Goal: Transaction & Acquisition: Purchase product/service

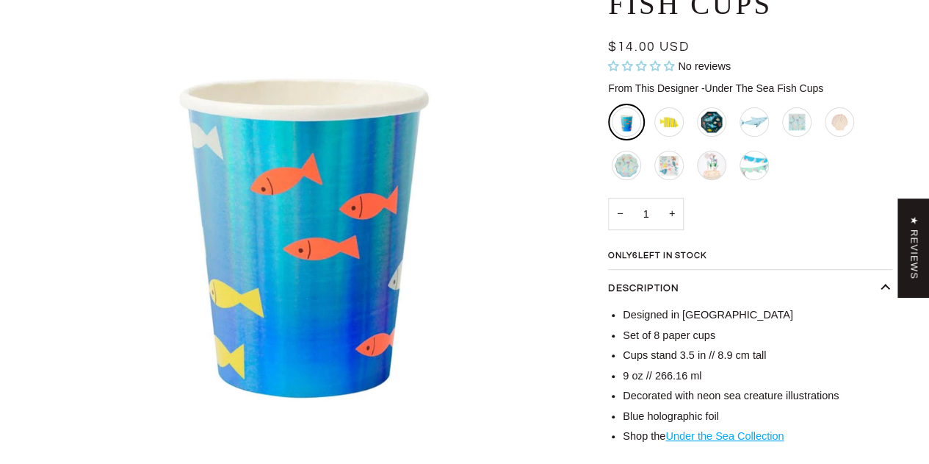
scroll to position [182, 0]
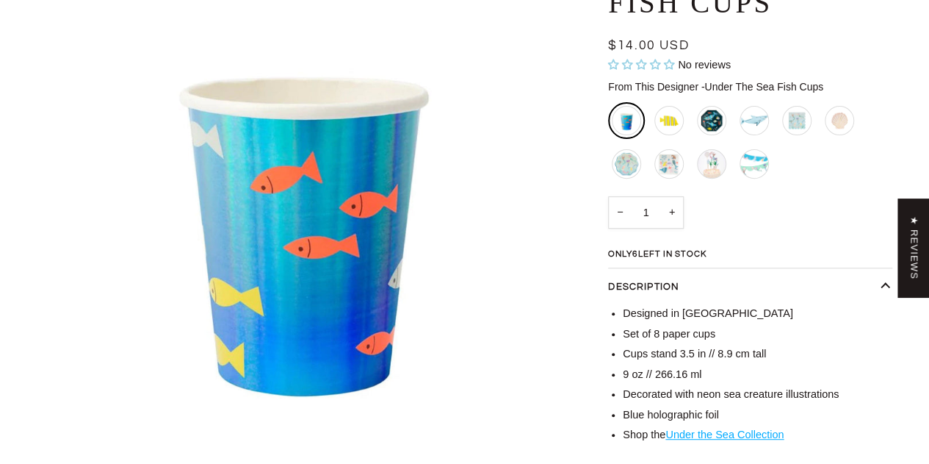
click at [647, 212] on input "1" at bounding box center [646, 212] width 76 height 33
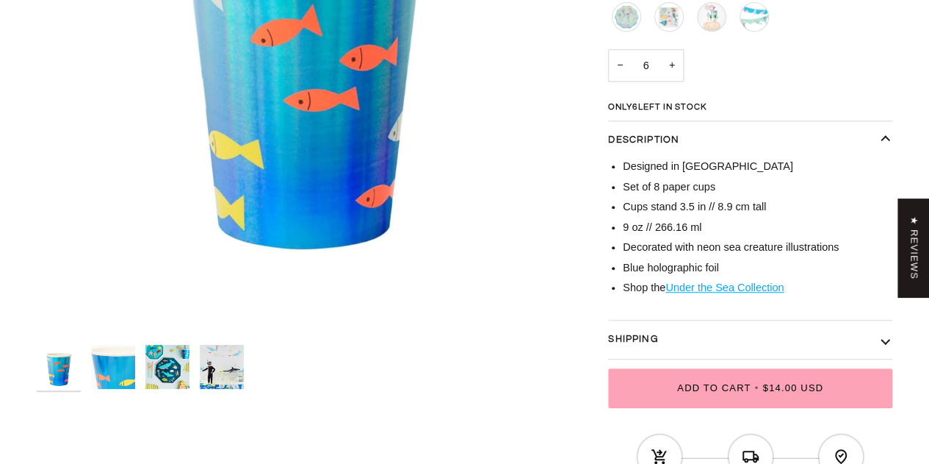
scroll to position [335, 0]
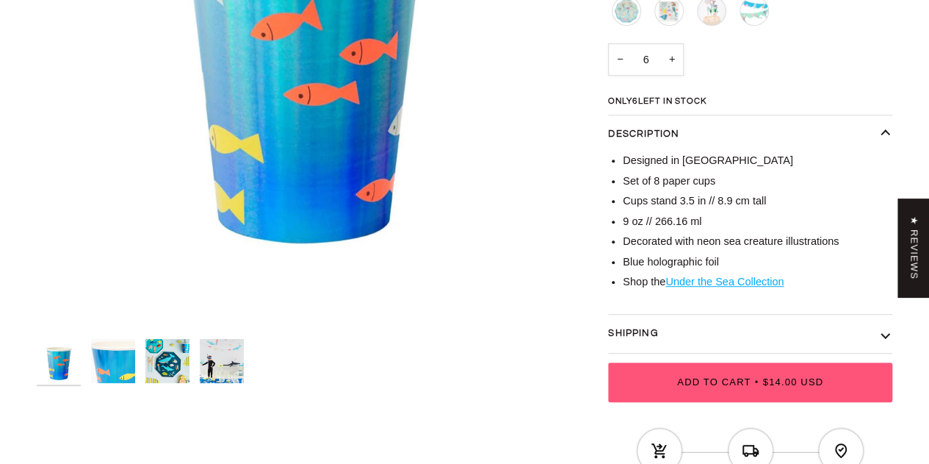
type input "6"
click at [702, 378] on span "Add to Cart" at bounding box center [713, 381] width 73 height 11
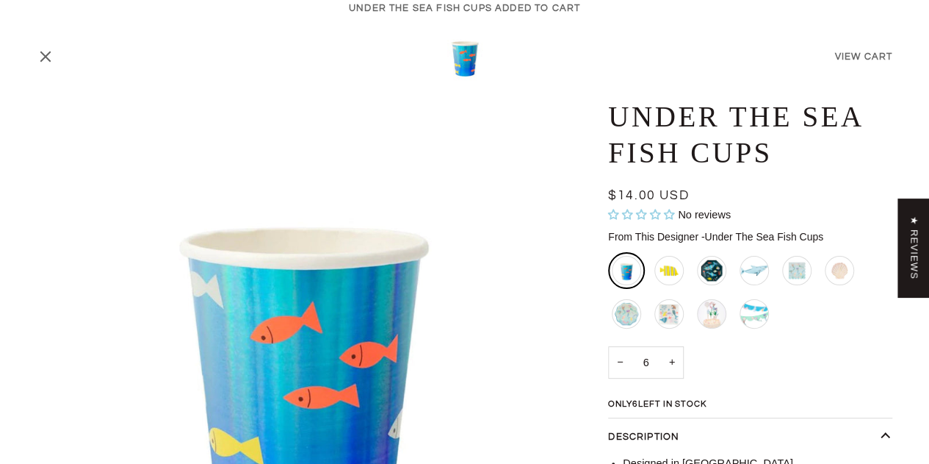
scroll to position [26, 0]
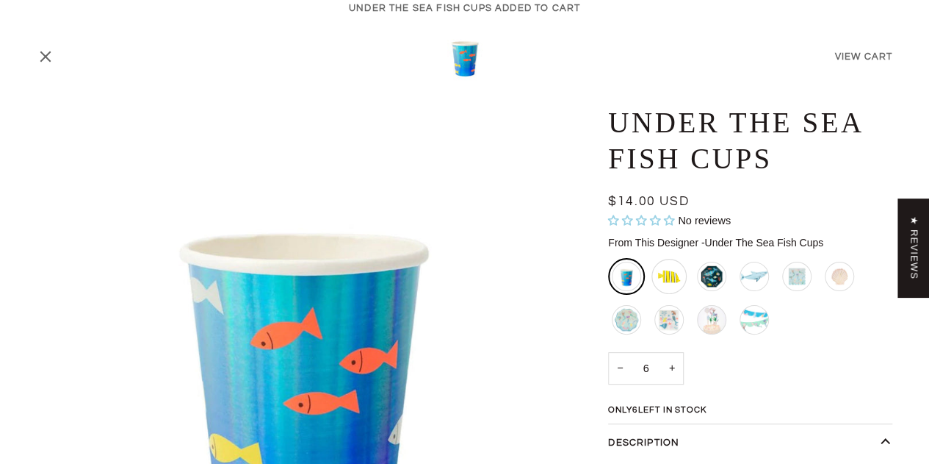
click at [671, 275] on div "Tropical Fish Napkins" at bounding box center [669, 276] width 35 height 35
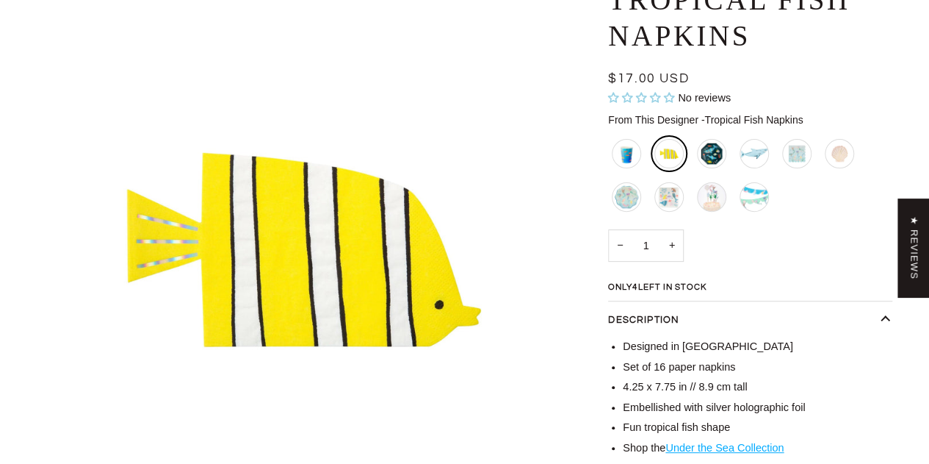
scroll to position [145, 0]
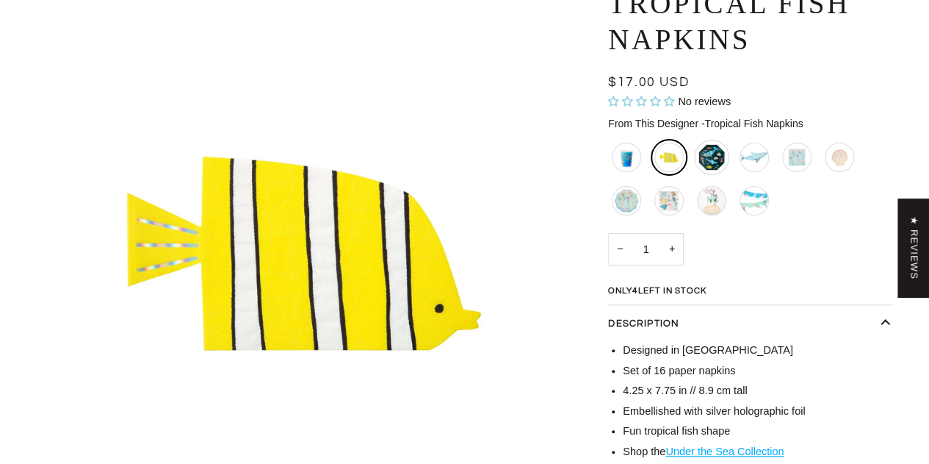
click at [710, 159] on div "Under The Sea Plates - Large" at bounding box center [711, 157] width 35 height 35
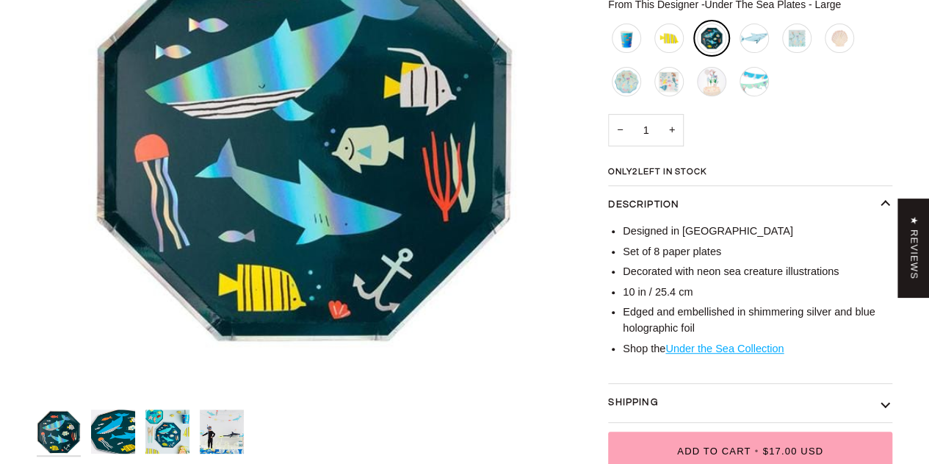
scroll to position [213, 0]
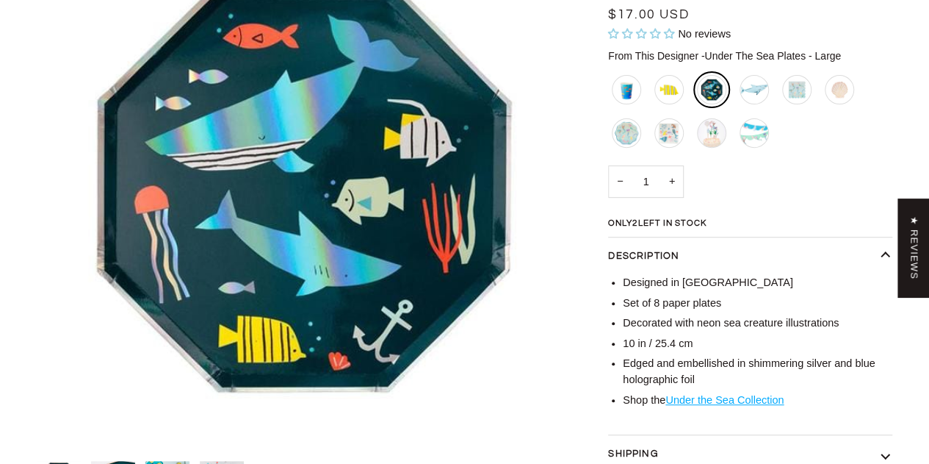
drag, startPoint x: 933, startPoint y: 78, endPoint x: 940, endPoint y: 130, distance: 52.6
click at [759, 93] on div "Shark Platter" at bounding box center [754, 89] width 35 height 35
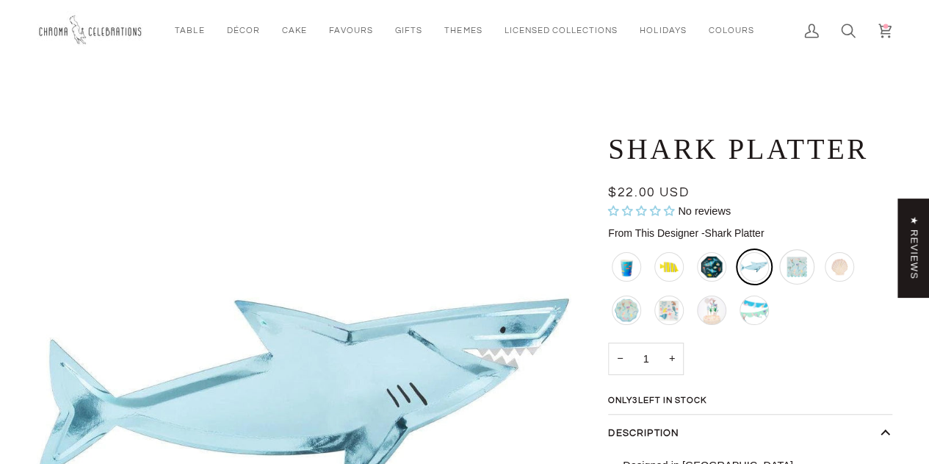
click at [788, 270] on div "Scalloped Mermaid Napkins - Large" at bounding box center [796, 266] width 35 height 35
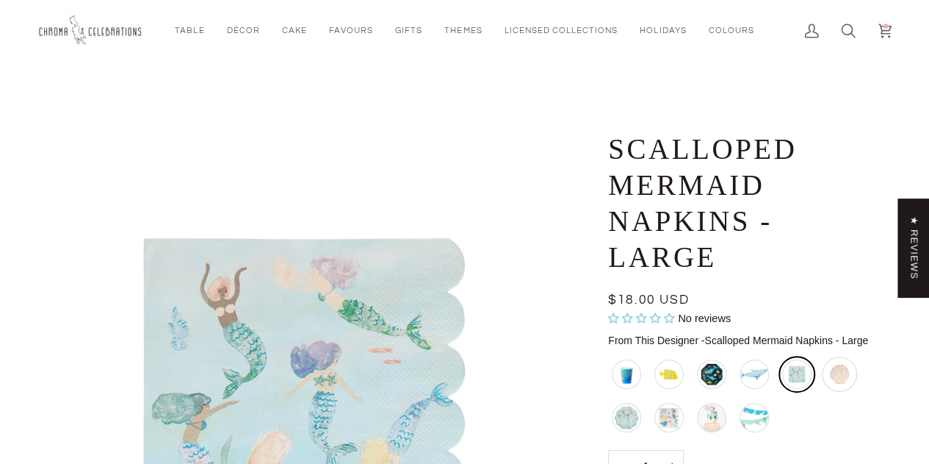
click at [842, 370] on div "Watercolour Shell Napkins" at bounding box center [839, 373] width 35 height 35
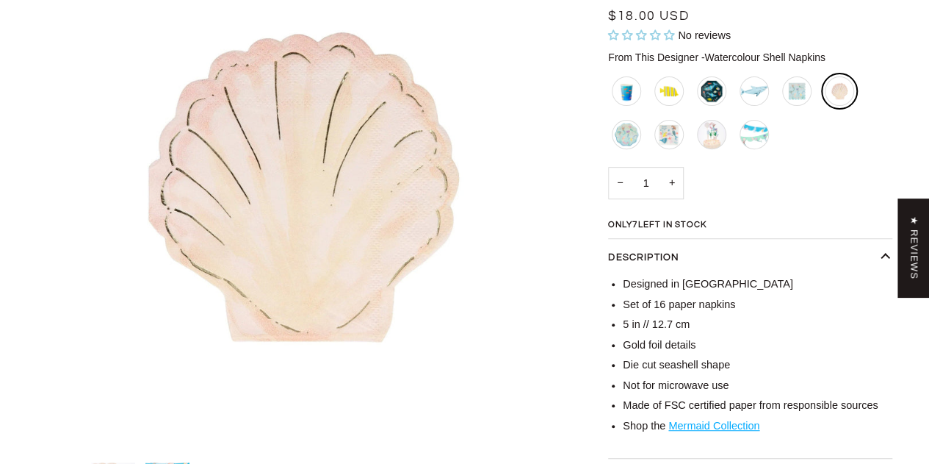
scroll to position [231, 0]
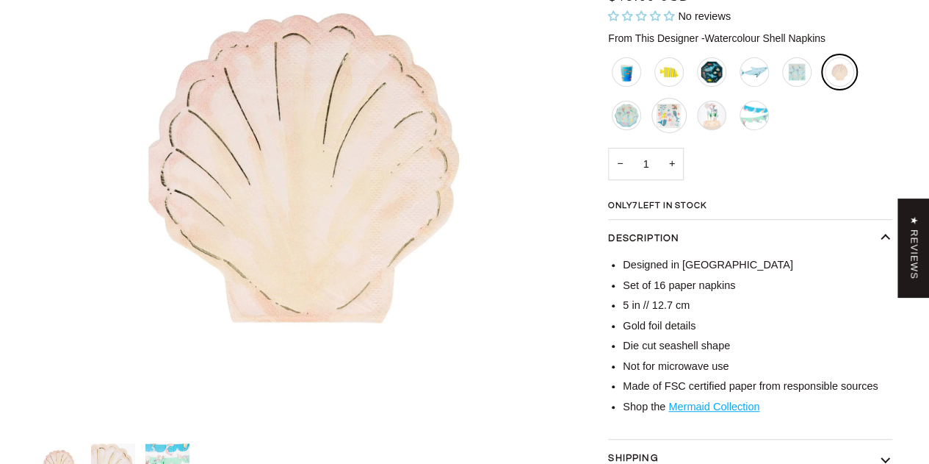
click at [671, 115] on div "Scalloped Mermaids Have More Fun Napkins - Large" at bounding box center [669, 115] width 35 height 35
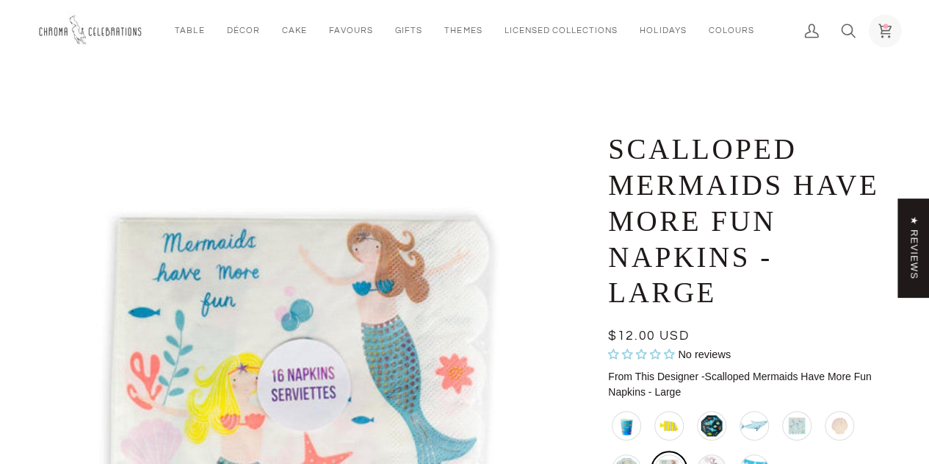
click at [886, 35] on icon at bounding box center [885, 31] width 15 height 15
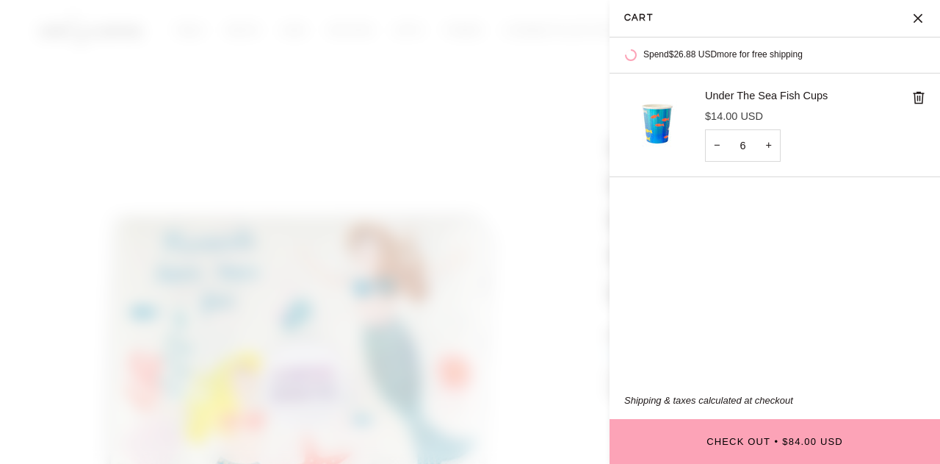
click at [796, 95] on link "Under The Sea Fish Cups" at bounding box center [766, 96] width 123 height 12
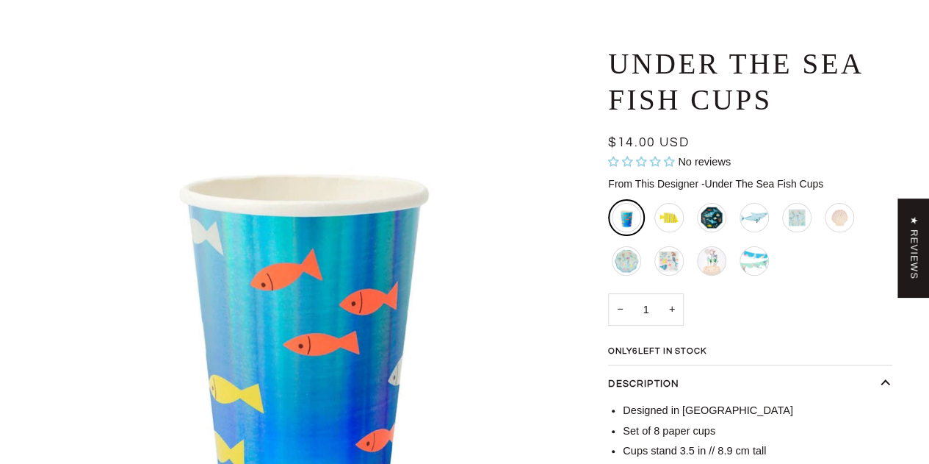
scroll to position [79, 0]
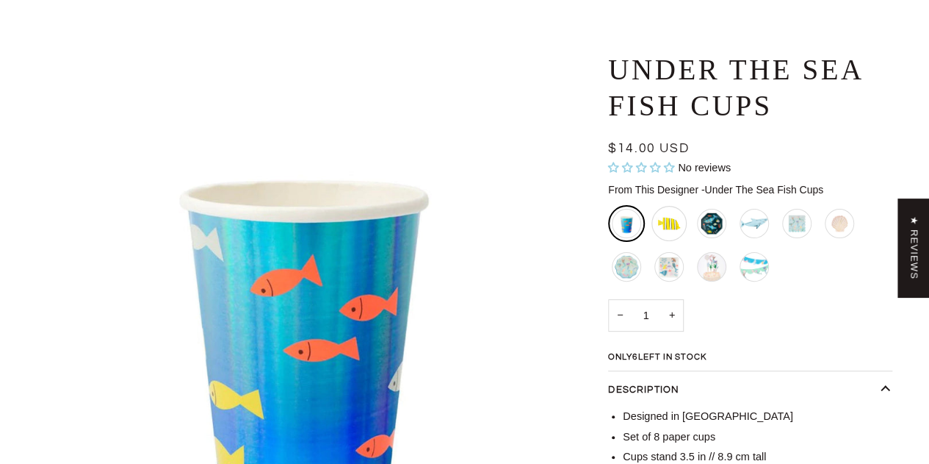
click at [664, 225] on div "Tropical Fish Napkins" at bounding box center [669, 223] width 35 height 35
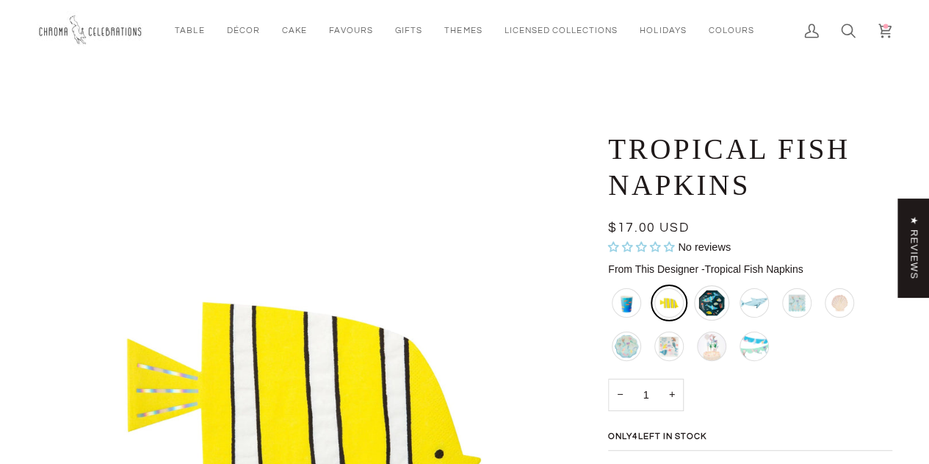
click at [711, 295] on div "Under The Sea Plates - Large" at bounding box center [711, 302] width 35 height 35
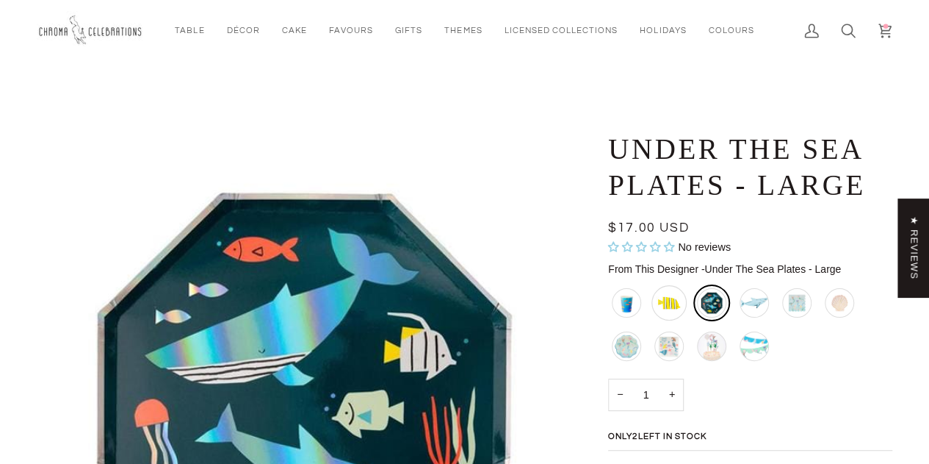
click at [673, 292] on div "Tropical Fish Napkins" at bounding box center [669, 302] width 35 height 35
